Goal: Task Accomplishment & Management: Use online tool/utility

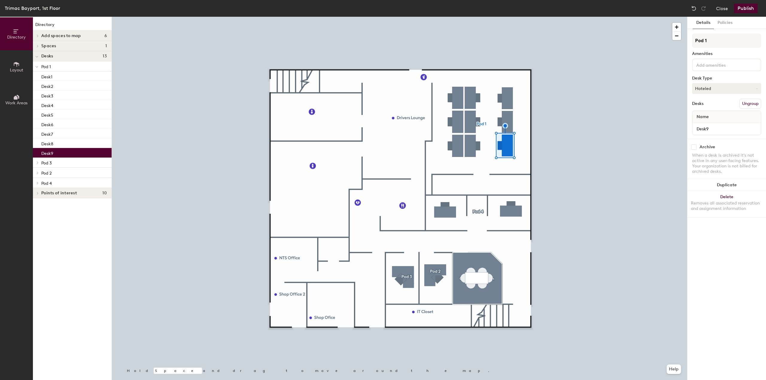
click at [710, 92] on button "Hoteled" at bounding box center [726, 88] width 69 height 11
click at [713, 108] on div "Assigned" at bounding box center [723, 107] width 60 height 9
click at [709, 127] on input "Desk9" at bounding box center [727, 129] width 66 height 8
click at [714, 127] on input "Desk9" at bounding box center [727, 129] width 66 height 8
click at [678, 131] on div "Directory Layout Work Areas Directory Add spaces to map 6 Closet Kitchen NTS Of…" at bounding box center [383, 199] width 766 height 364
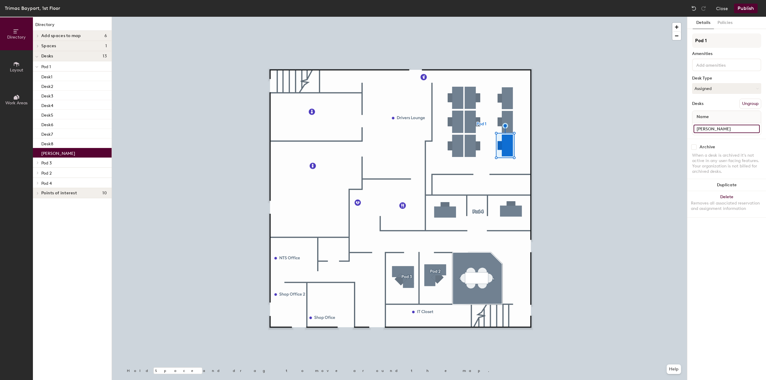
type input "[PERSON_NAME]"
click at [747, 13] on div "Trimac Bayport, 1st Floor Close Publish" at bounding box center [383, 8] width 766 height 17
click at [746, 8] on button "Publish" at bounding box center [746, 9] width 24 height 10
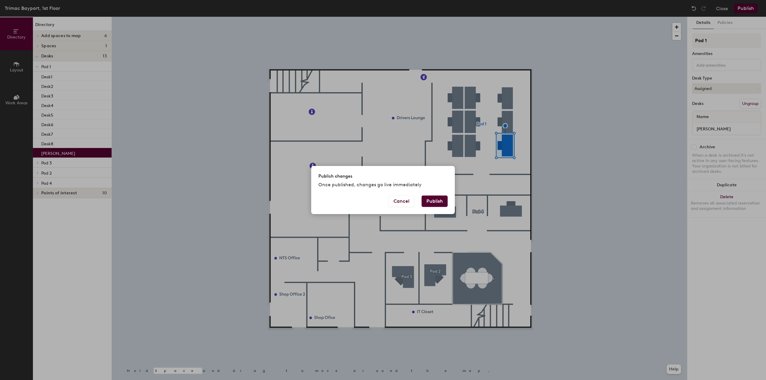
click at [431, 199] on button "Publish" at bounding box center [435, 201] width 26 height 11
